Goal: Information Seeking & Learning: Find specific fact

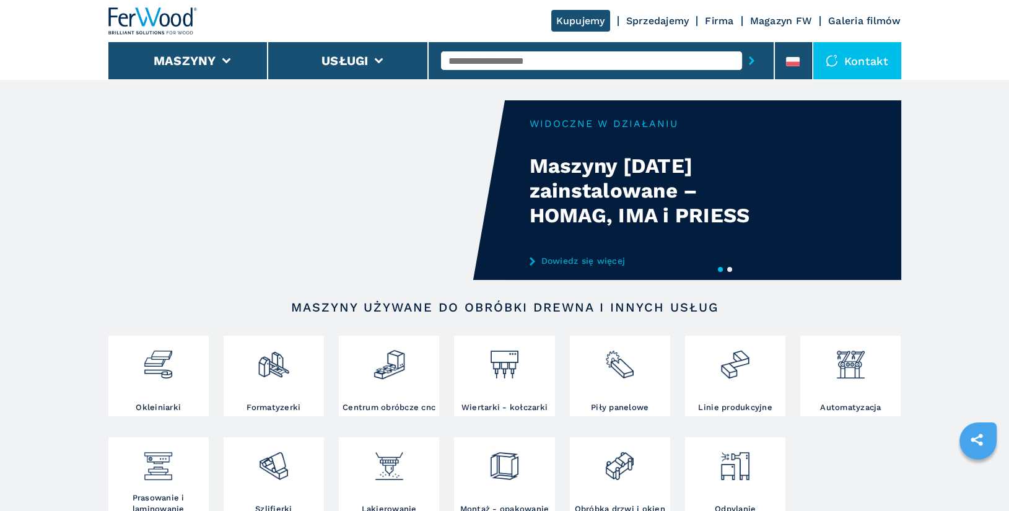
click at [540, 64] on input "text" at bounding box center [591, 60] width 301 height 19
type input "******"
click at [742, 46] on button "submit-button" at bounding box center [751, 60] width 19 height 28
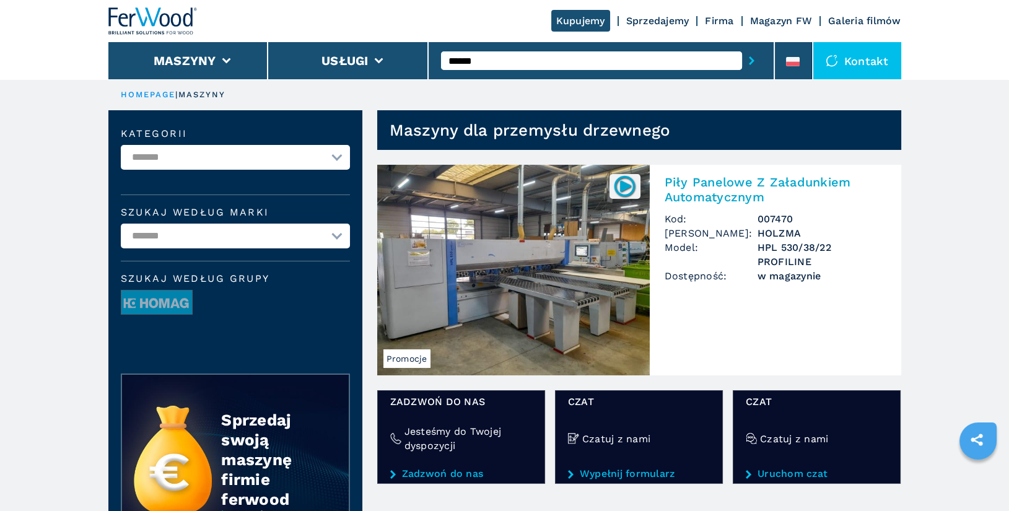
click at [746, 186] on h2 "Piły Panelowe Z Załadunkiem Automatycznym" at bounding box center [776, 190] width 222 height 30
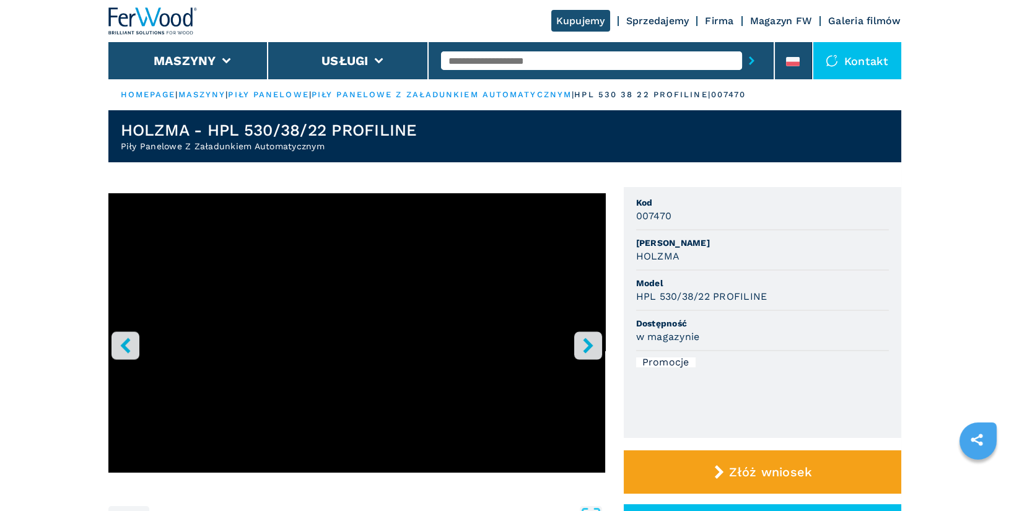
click at [639, 220] on h3 "007470" at bounding box center [654, 216] width 36 height 14
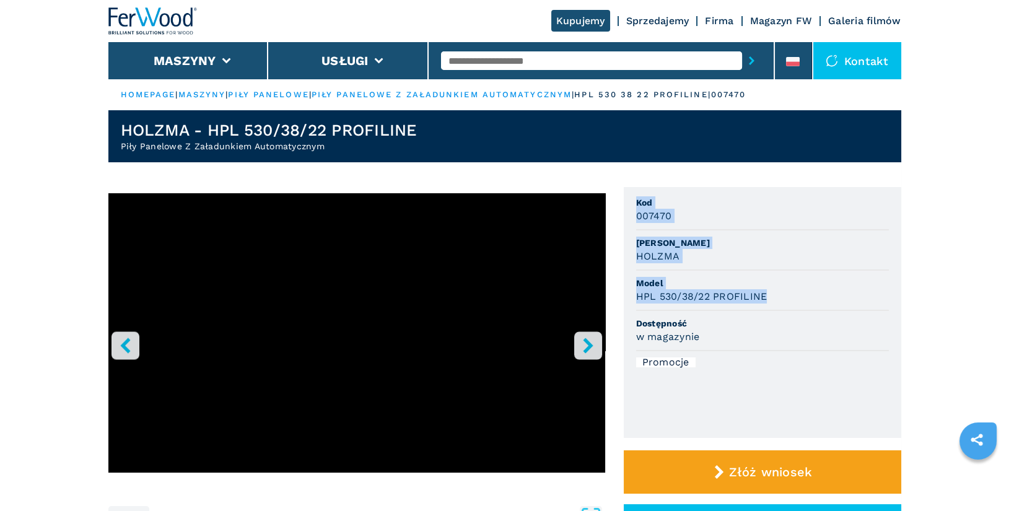
drag, startPoint x: 638, startPoint y: 204, endPoint x: 803, endPoint y: 302, distance: 192.2
click at [803, 302] on ul "Kod 007470 [PERSON_NAME] Model HPL 530/38/22 PROFILINE Dostępność w magazynie P…" at bounding box center [763, 312] width 278 height 251
copy ul "Kod 007470 [PERSON_NAME] Model HPL 530/38/22 PROFILINE"
